Goal: Information Seeking & Learning: Learn about a topic

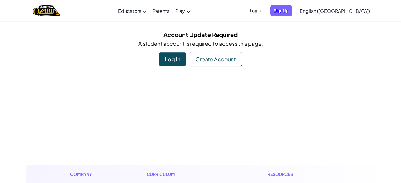
click at [264, 10] on span "Login" at bounding box center [255, 10] width 18 height 11
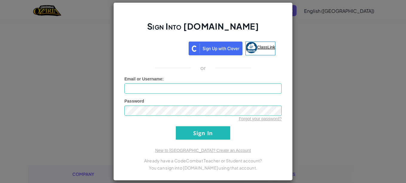
click at [257, 43] on link "ClassLink" at bounding box center [260, 49] width 30 height 14
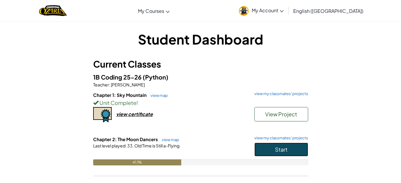
click at [279, 148] on span "Start" at bounding box center [281, 149] width 13 height 7
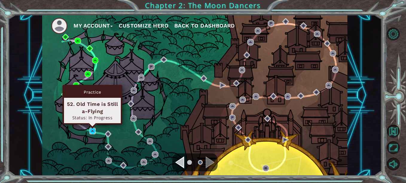
click at [91, 129] on img at bounding box center [92, 131] width 6 height 6
